Goal: Information Seeking & Learning: Compare options

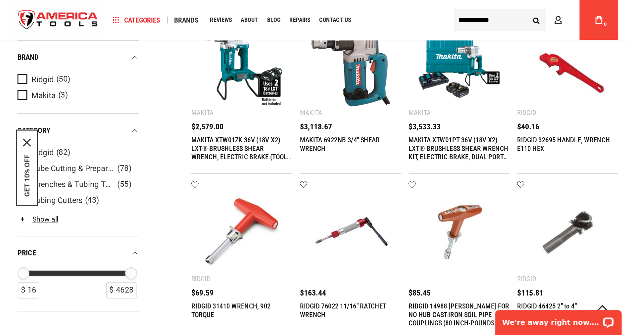
scroll to position [152, 0]
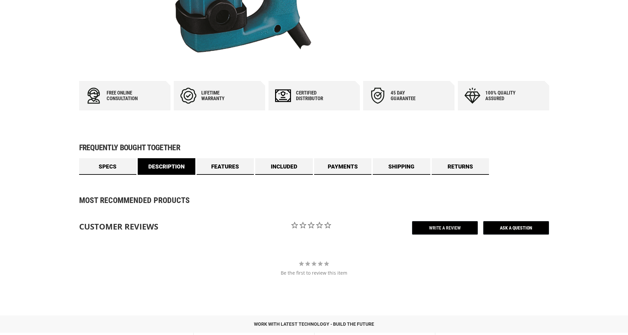
scroll to position [298, 0]
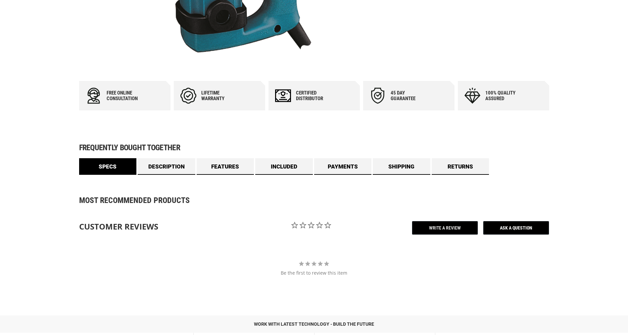
click at [114, 170] on link "Specs" at bounding box center [108, 166] width 58 height 17
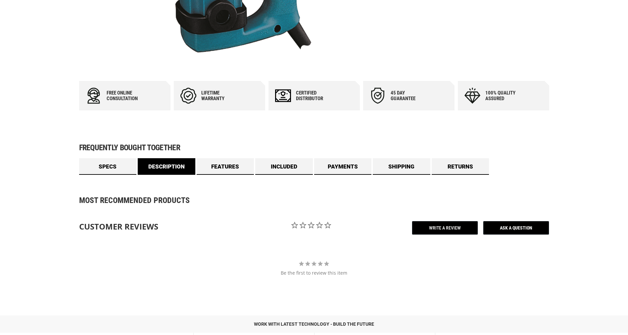
click at [164, 167] on link "Description" at bounding box center [167, 166] width 58 height 17
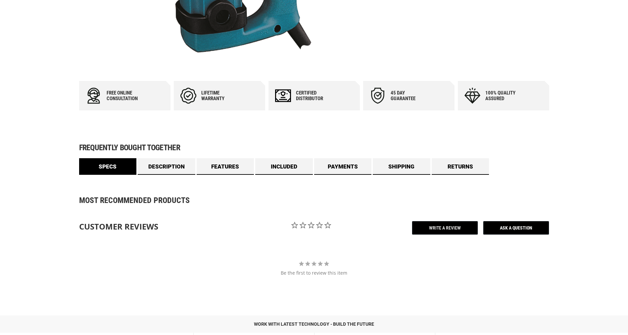
click at [119, 164] on link "Specs" at bounding box center [108, 166] width 58 height 17
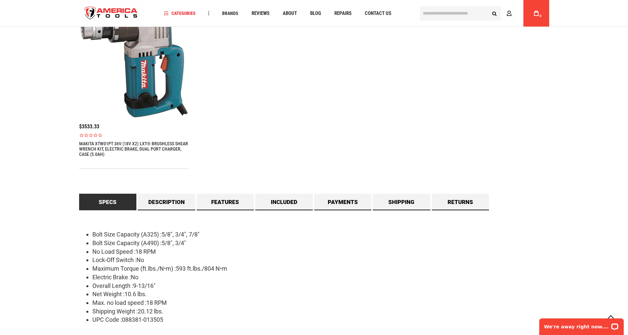
scroll to position [552, 0]
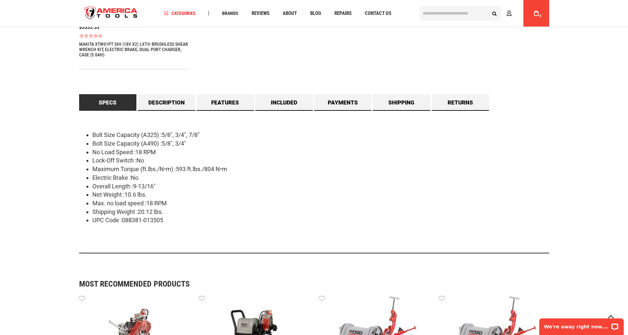
drag, startPoint x: 96, startPoint y: 138, endPoint x: 201, endPoint y: 227, distance: 138.2
click at [201, 227] on div "Bolt Size Capacity (A325) :5/8", 3/4", 7/8" Bolt Size Capacity (A490) :5/8", 3/…" at bounding box center [314, 182] width 470 height 142
click at [179, 102] on link "Description" at bounding box center [167, 102] width 58 height 17
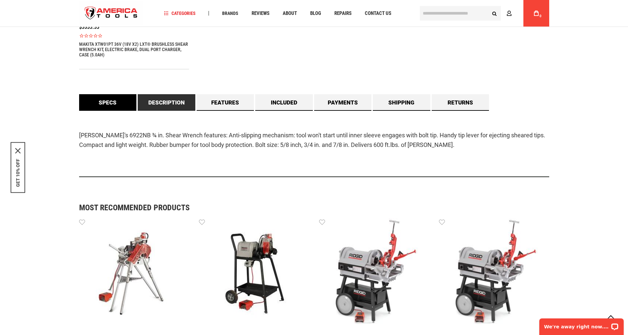
click at [128, 95] on link "Specs" at bounding box center [108, 102] width 58 height 17
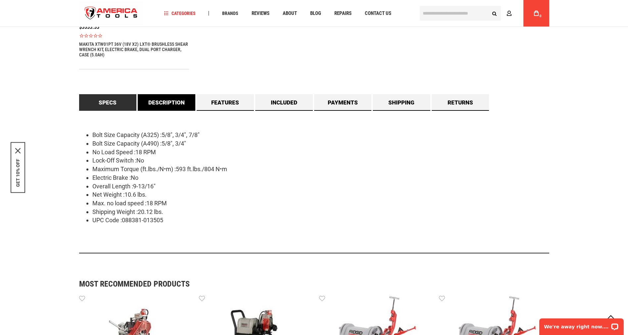
click at [181, 104] on link "Description" at bounding box center [167, 102] width 58 height 17
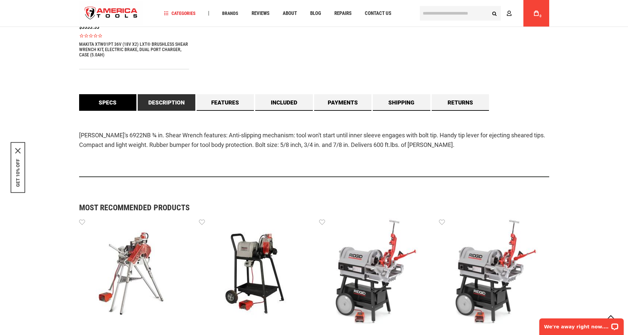
click at [111, 101] on link "Specs" at bounding box center [108, 102] width 58 height 17
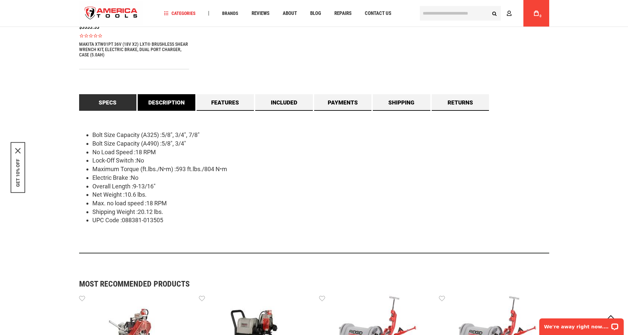
click at [174, 106] on link "Description" at bounding box center [167, 102] width 58 height 17
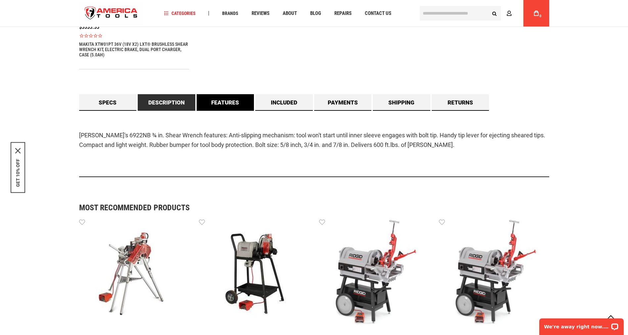
click at [238, 100] on link "Features" at bounding box center [226, 102] width 58 height 17
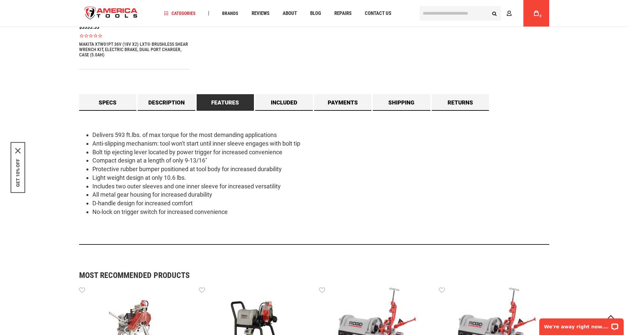
drag, startPoint x: 91, startPoint y: 143, endPoint x: 308, endPoint y: 176, distance: 219.4
click at [308, 176] on ul "Delivers 593 ft.lbs. of max torque for the most demanding applications Anti-sli…" at bounding box center [314, 173] width 470 height 85
click at [141, 230] on div "Delivers 593 ft.lbs. of max torque for the most demanding applications Anti-sli…" at bounding box center [314, 178] width 470 height 134
drag, startPoint x: 93, startPoint y: 134, endPoint x: 285, endPoint y: 134, distance: 192.1
click at [285, 134] on li "Delivers 593 ft.lbs. of max torque for the most demanding applications" at bounding box center [320, 135] width 457 height 9
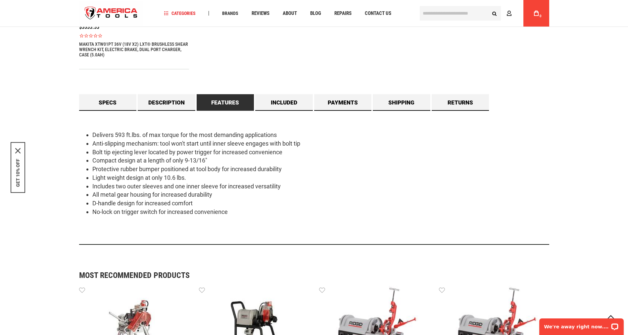
click at [295, 222] on div "Delivers 593 ft.lbs. of max torque for the most demanding applications Anti-sli…" at bounding box center [314, 178] width 470 height 134
drag, startPoint x: 93, startPoint y: 142, endPoint x: 315, endPoint y: 143, distance: 221.9
click at [315, 143] on li "Anti-slipping mechanism: tool won't start until inner sleeve engages with bolt …" at bounding box center [320, 143] width 457 height 9
copy li "Anti-slipping mechanism: tool won't start until inner sleeve engages with bolt …"
click at [250, 223] on div "Delivers 593 ft.lbs. of max torque for the most demanding applications Anti-sli…" at bounding box center [314, 178] width 470 height 134
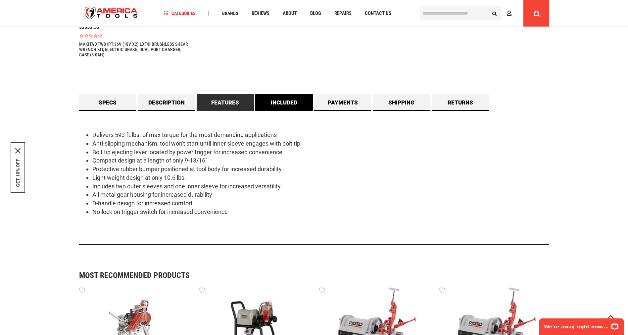
click at [258, 100] on link "Included" at bounding box center [284, 102] width 58 height 17
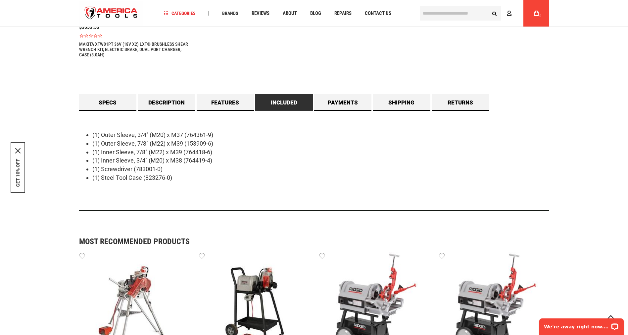
drag, startPoint x: 94, startPoint y: 132, endPoint x: 223, endPoint y: 170, distance: 134.4
click at [223, 170] on ul "(1) Outer Sleeve, 3/4" (M20) x M37 (764361-9) (1) Outer Sleeve, 7/8" (M22) x M3…" at bounding box center [314, 156] width 470 height 51
click at [212, 185] on div "(1) Outer Sleeve, 3/4" (M20) x M37 (764361-9) (1) Outer Sleeve, 7/8" (M22) x M3…" at bounding box center [314, 161] width 470 height 100
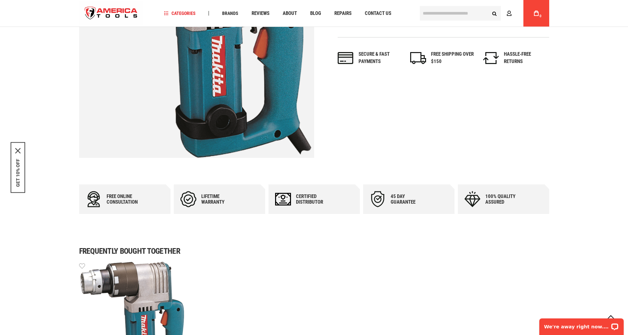
scroll to position [447, 0]
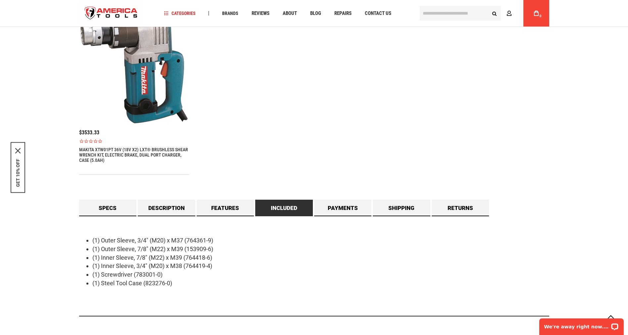
click at [241, 217] on div "(1) Outer Sleeve, 3/4" (M20) x M37 (764361-9) (1) Outer Sleeve, 7/8" (M22) x M3…" at bounding box center [314, 266] width 470 height 100
click at [225, 208] on link "Features" at bounding box center [226, 207] width 58 height 17
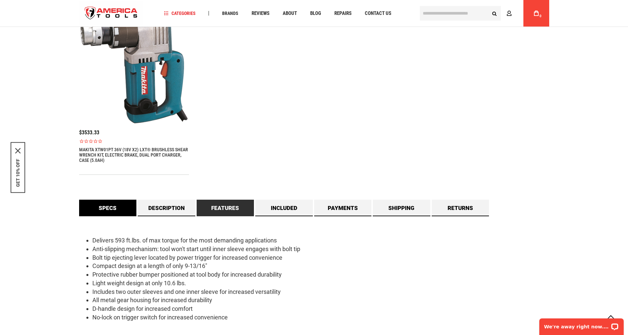
click at [115, 210] on link "Specs" at bounding box center [108, 207] width 58 height 17
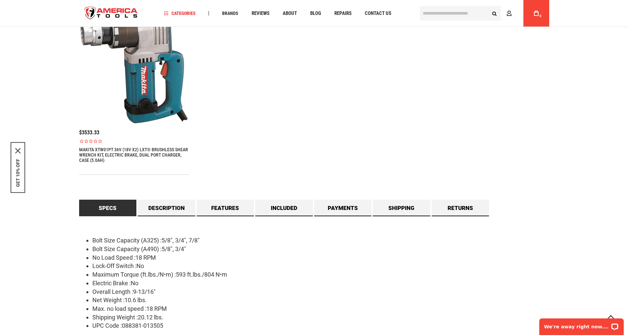
scroll to position [547, 0]
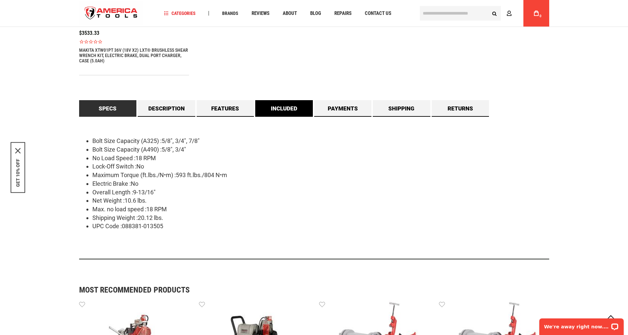
click at [261, 115] on link "Included" at bounding box center [284, 108] width 58 height 17
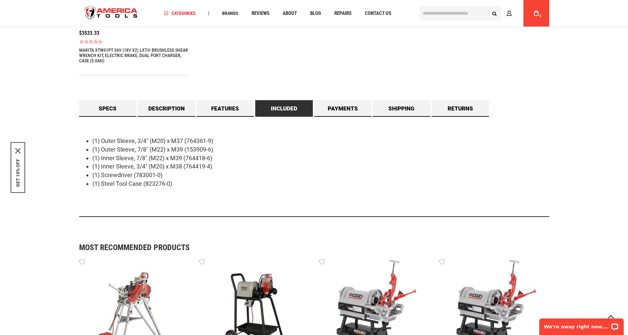
drag, startPoint x: 92, startPoint y: 138, endPoint x: 228, endPoint y: 140, distance: 135.5
click at [228, 140] on li "(1) Outer Sleeve, 3/4" (M20) x M37 (764361-9)" at bounding box center [320, 140] width 457 height 9
copy li "(1) Outer Sleeve, 3/4" (M20) x M37 (764361-9)"
click at [230, 111] on link "Features" at bounding box center [226, 108] width 58 height 17
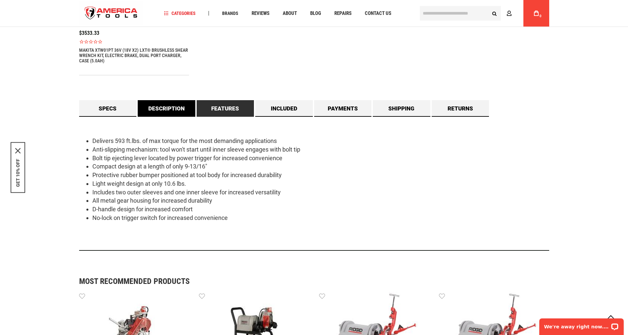
click at [157, 109] on link "Description" at bounding box center [167, 108] width 58 height 17
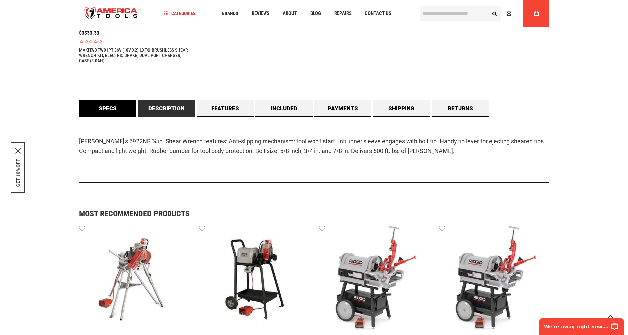
click at [116, 116] on link "Specs" at bounding box center [108, 108] width 58 height 17
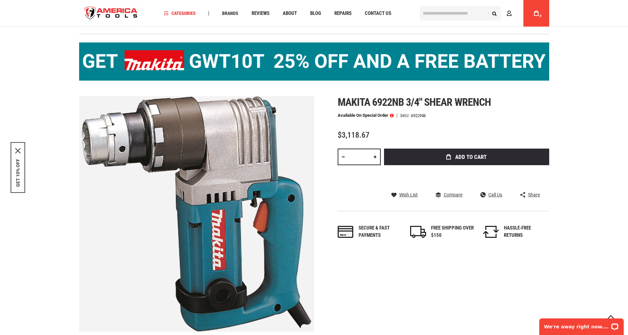
scroll to position [0, 0]
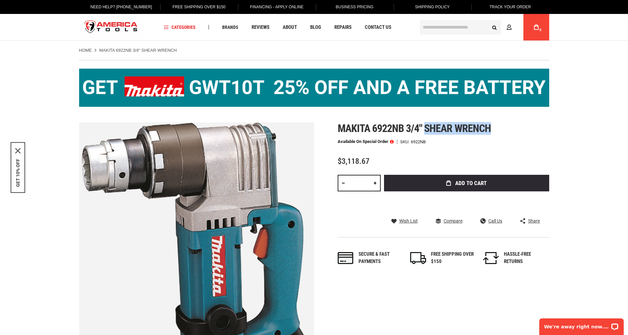
drag, startPoint x: 427, startPoint y: 128, endPoint x: 502, endPoint y: 129, distance: 75.5
click at [502, 129] on h1 "Makita 6922nb 3/4" shear wrench" at bounding box center [444, 128] width 212 height 12
copy span "shear wrench"
drag, startPoint x: 333, startPoint y: 122, endPoint x: 370, endPoint y: 127, distance: 37.4
click at [370, 127] on div "Skip to the end of the images gallery Skip to the beginning of the images galle…" at bounding box center [314, 239] width 470 height 235
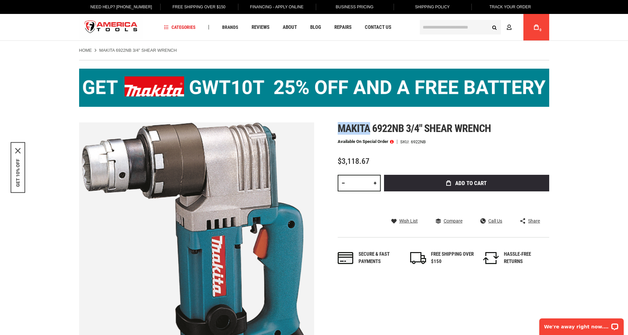
copy span "Makita"
drag, startPoint x: 405, startPoint y: 127, endPoint x: 426, endPoint y: 126, distance: 20.2
click at [426, 126] on span "Makita 6922nb 3/4" shear wrench" at bounding box center [414, 128] width 153 height 13
copy span "3/4""
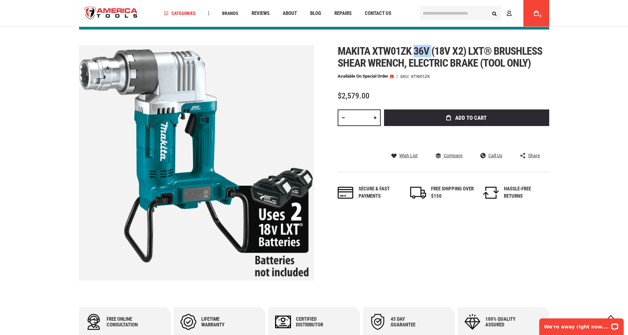
drag, startPoint x: 416, startPoint y: 49, endPoint x: 432, endPoint y: 51, distance: 15.7
click at [432, 51] on span "Makita xtw01zk 36v (18v x2) lxt® brushless shear wrench, electric brake (tool o…" at bounding box center [440, 57] width 205 height 25
copy span "36v"
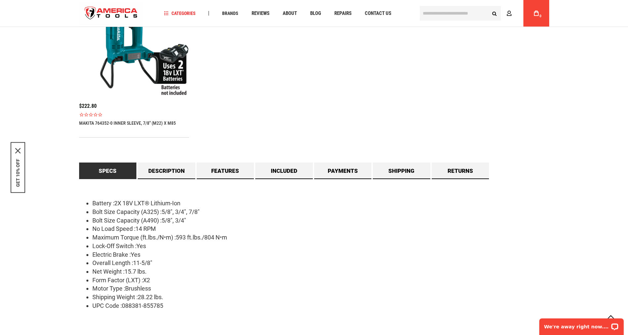
scroll to position [573, 0]
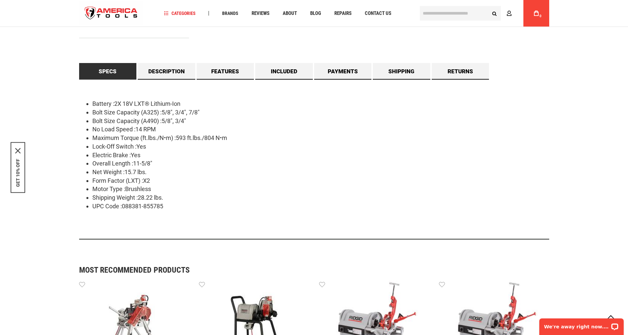
drag, startPoint x: 95, startPoint y: 106, endPoint x: 215, endPoint y: 206, distance: 155.9
click at [215, 206] on ul "Battery :2X 18V LXT® Lithium-Ion Bolt Size Capacity (A325) :5/8", 3/4", 7/8" Bo…" at bounding box center [314, 154] width 470 height 111
copy ul "Battery :2X 18V LXT® Lithium-Ion Bolt Size Capacity (A325) :5/8", 3/4", 7/8" Bo…"
click at [175, 72] on link "Description" at bounding box center [167, 71] width 58 height 17
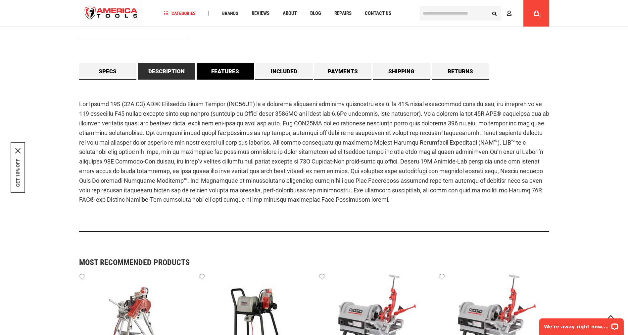
click at [218, 71] on link "Features" at bounding box center [226, 71] width 58 height 17
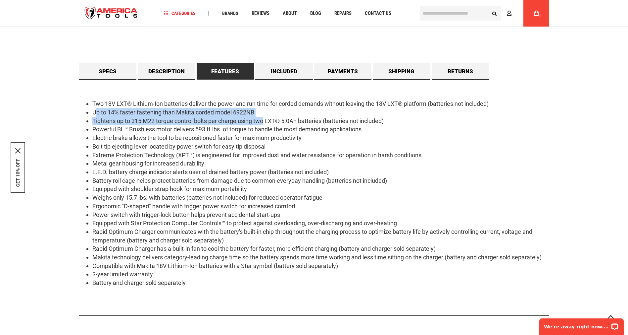
drag, startPoint x: 95, startPoint y: 111, endPoint x: 261, endPoint y: 123, distance: 166.4
click at [261, 123] on ul "Two 18V LXT® Lithium-Ion batteries deliver the power and run time for corded de…" at bounding box center [314, 192] width 470 height 187
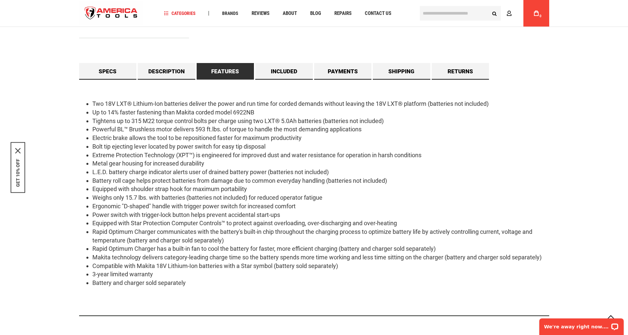
click at [216, 198] on li "Weighs only 15.7 lbs. with batteries (batteries not included) for reduced opera…" at bounding box center [320, 197] width 457 height 9
drag, startPoint x: 92, startPoint y: 137, endPoint x: 307, endPoint y: 140, distance: 214.3
click at [307, 140] on li "Electric brake allows the tool to be repositioned faster for maximum productivi…" at bounding box center [320, 137] width 457 height 9
copy li "Electric brake allows the tool to be repositioned faster for maximum productivi…"
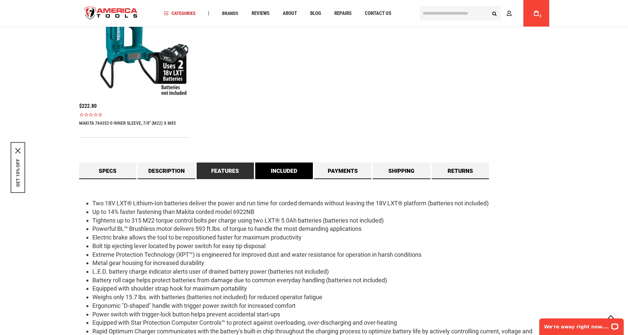
click at [287, 176] on link "Included" at bounding box center [284, 170] width 58 height 17
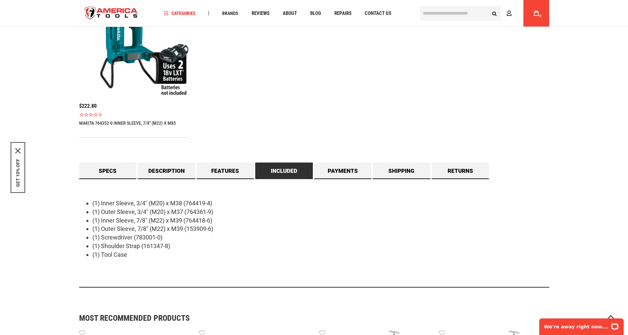
drag, startPoint x: 109, startPoint y: 203, endPoint x: 213, endPoint y: 204, distance: 103.7
click at [213, 204] on li "(1) Inner Sleeve, 3/4" (M20) x M38 (764419-4)" at bounding box center [320, 203] width 457 height 9
copy li "(1) Inner Sleeve, 3/4" (M20) x M38 (764419-4)"
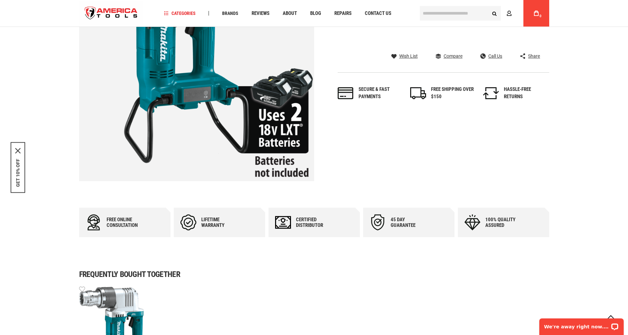
scroll to position [76, 0]
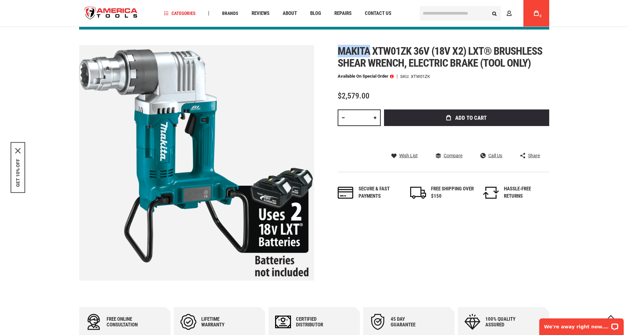
drag, startPoint x: 335, startPoint y: 48, endPoint x: 368, endPoint y: 51, distance: 33.6
click at [368, 51] on div "Skip to the end of the images gallery Skip to the beginning of the images galle…" at bounding box center [314, 162] width 470 height 235
copy span "Makita"
